Goal: Task Accomplishment & Management: Manage account settings

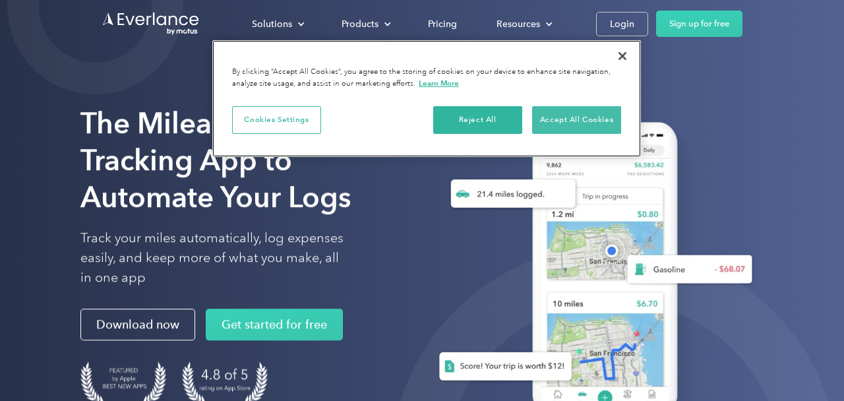
click at [574, 119] on button "Accept All Cookies" at bounding box center [576, 120] width 89 height 28
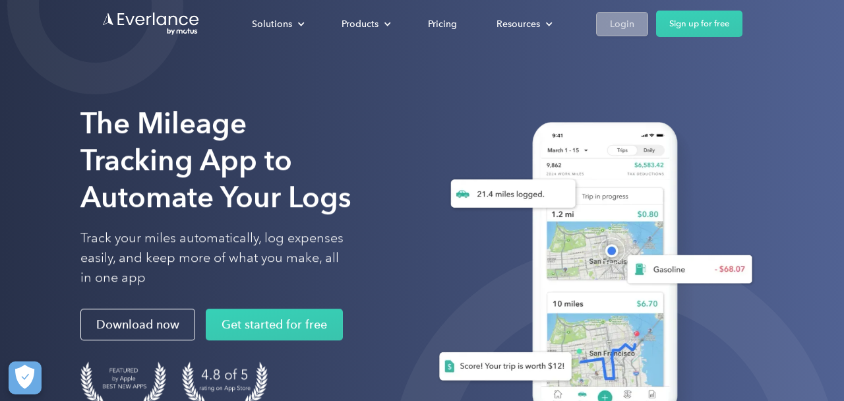
click at [616, 20] on div "Login" at bounding box center [622, 24] width 24 height 16
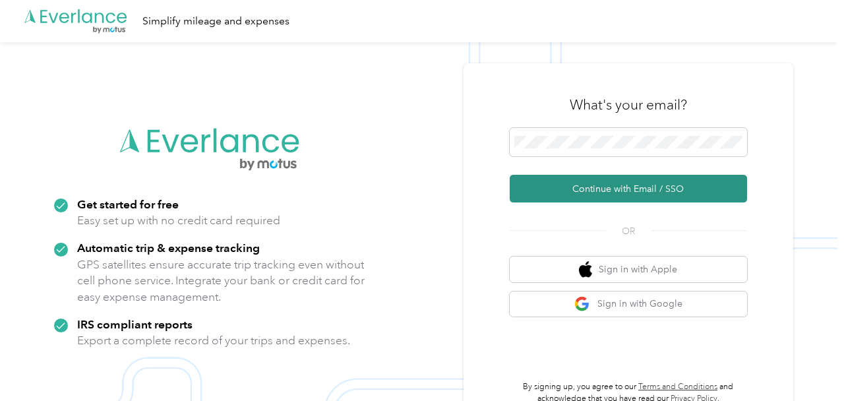
click at [582, 189] on button "Continue with Email / SSO" at bounding box center [627, 189] width 237 height 28
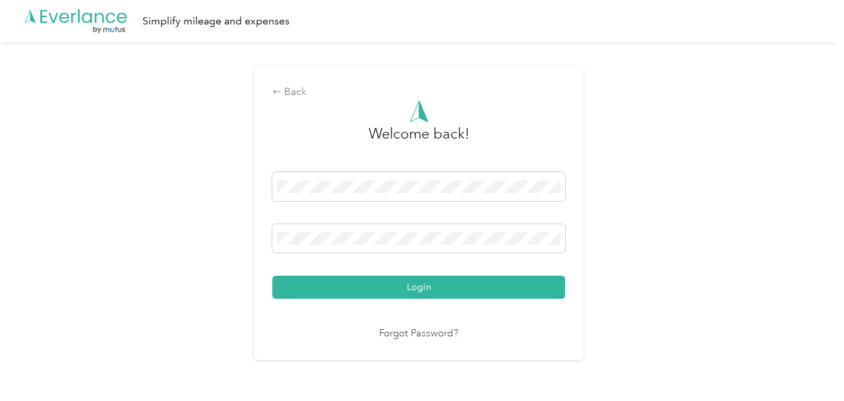
click at [422, 287] on button "Login" at bounding box center [418, 287] width 293 height 23
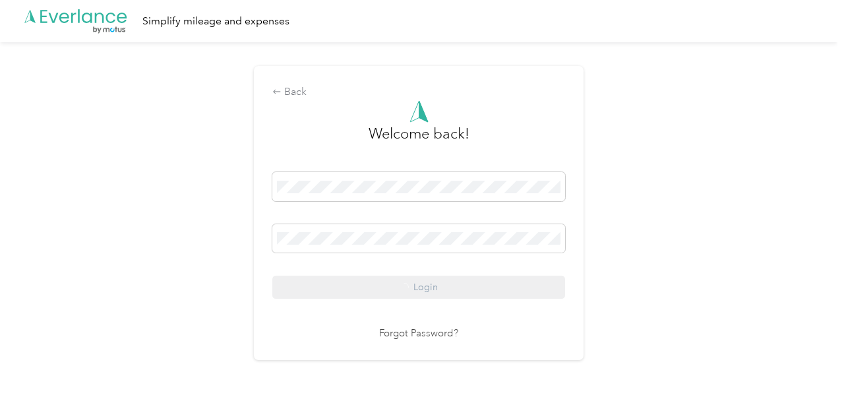
click at [435, 283] on div "Login" at bounding box center [418, 235] width 293 height 127
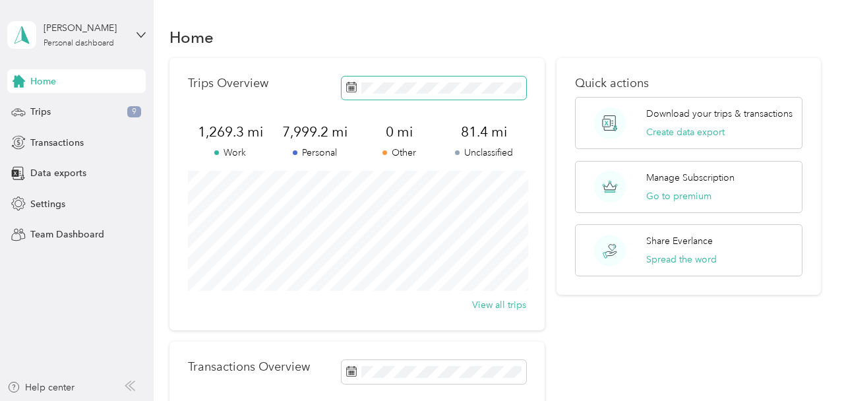
click at [351, 87] on rect at bounding box center [350, 86] width 1 height 1
click at [59, 109] on div "Trips 9" at bounding box center [76, 112] width 138 height 24
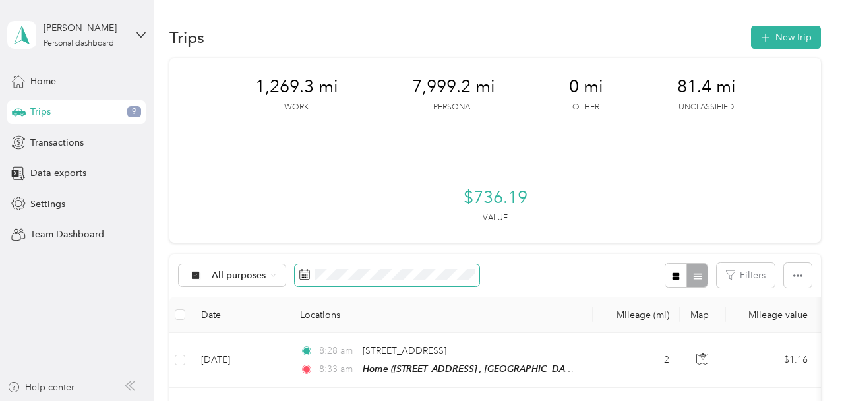
click at [301, 274] on icon at bounding box center [304, 274] width 11 height 11
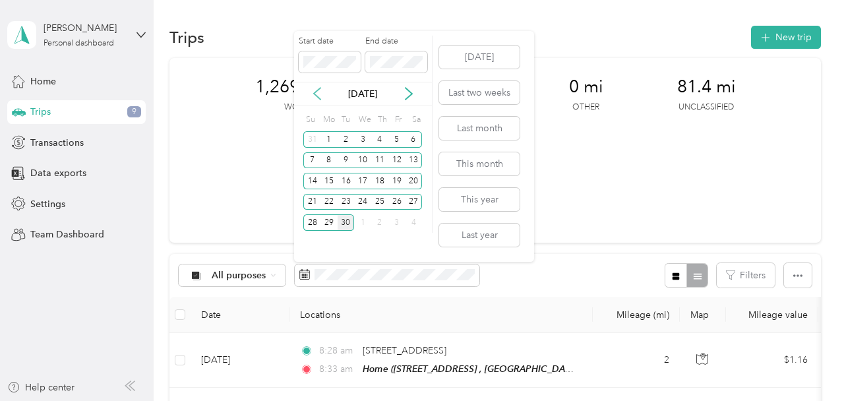
click at [317, 92] on icon at bounding box center [316, 93] width 13 height 13
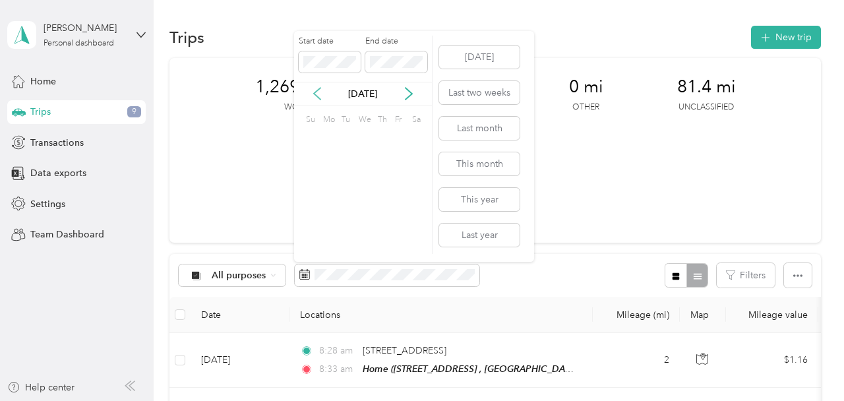
click at [317, 92] on icon at bounding box center [316, 93] width 13 height 13
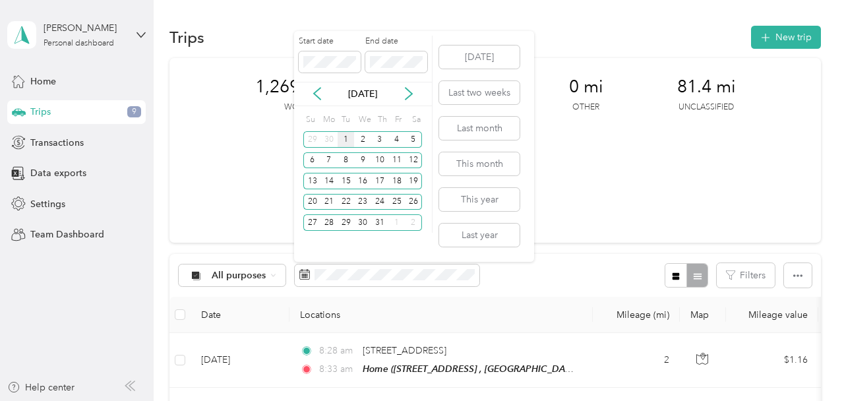
click at [343, 137] on div "1" at bounding box center [345, 139] width 17 height 16
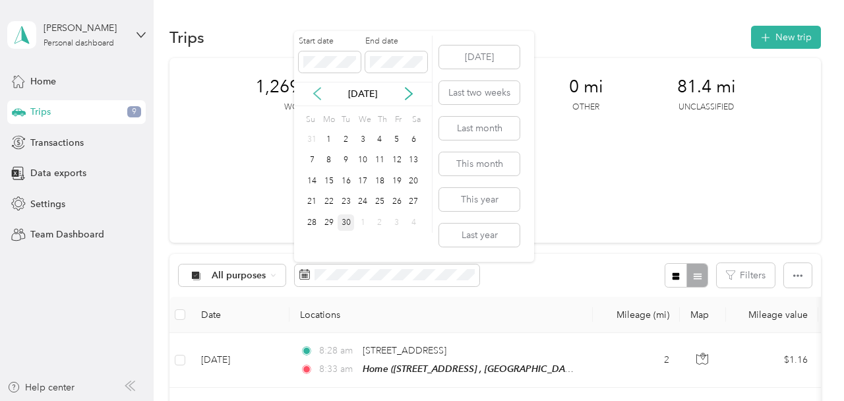
click at [312, 94] on icon at bounding box center [316, 93] width 13 height 13
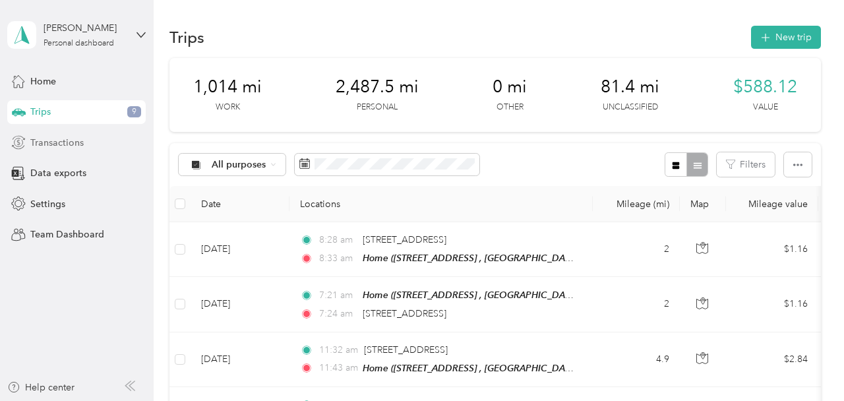
click at [51, 138] on span "Transactions" at bounding box center [56, 143] width 53 height 14
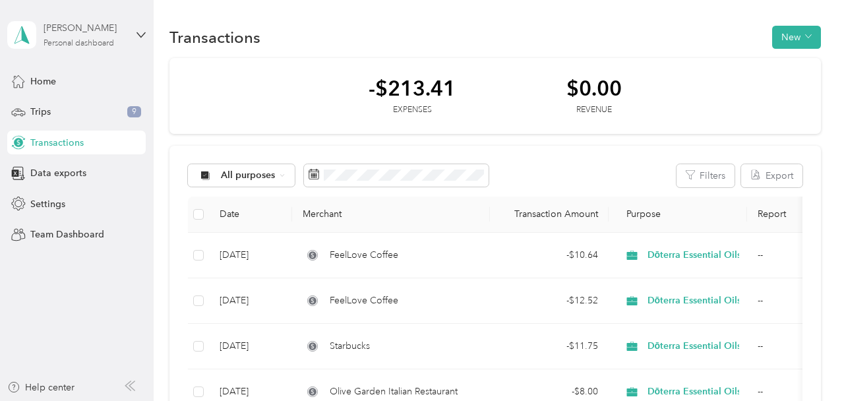
click at [106, 38] on div "Jane Kendrick Personal dashboard" at bounding box center [85, 34] width 82 height 26
click at [64, 105] on div "Log out" at bounding box center [44, 109] width 51 height 14
